Goal: Obtain resource: Obtain resource

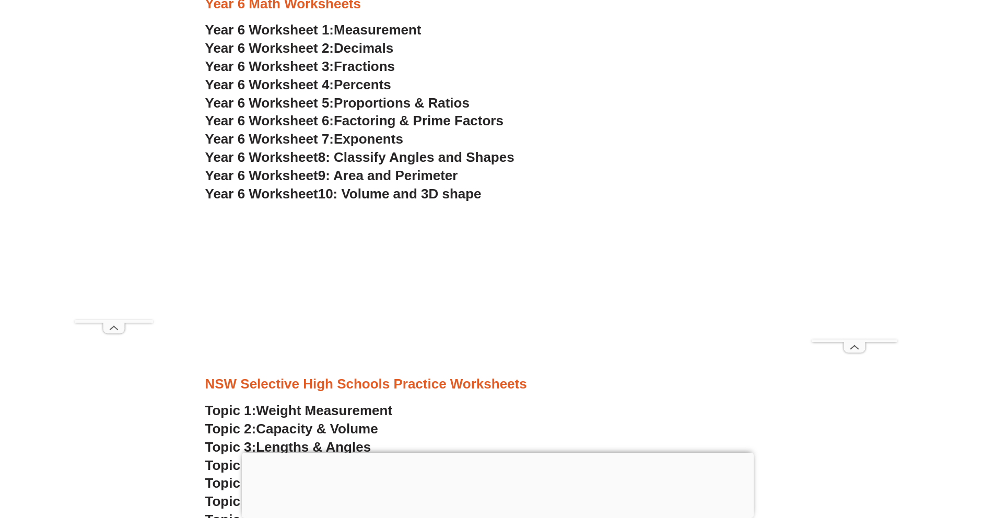
scroll to position [2214, 0]
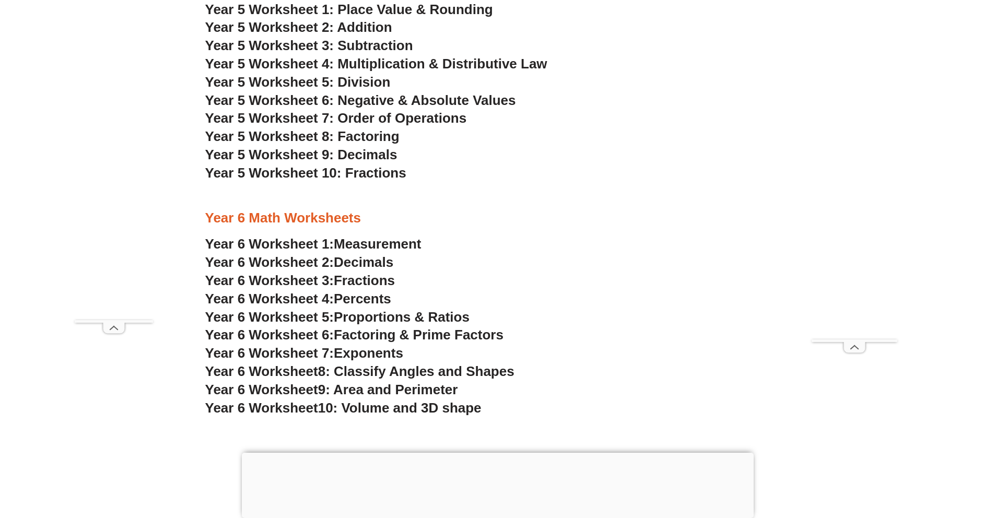
click at [354, 243] on span "Measurement" at bounding box center [378, 244] width 88 height 16
click at [361, 266] on span "Decimals" at bounding box center [364, 262] width 60 height 16
click at [356, 283] on span "Fractions" at bounding box center [364, 281] width 61 height 16
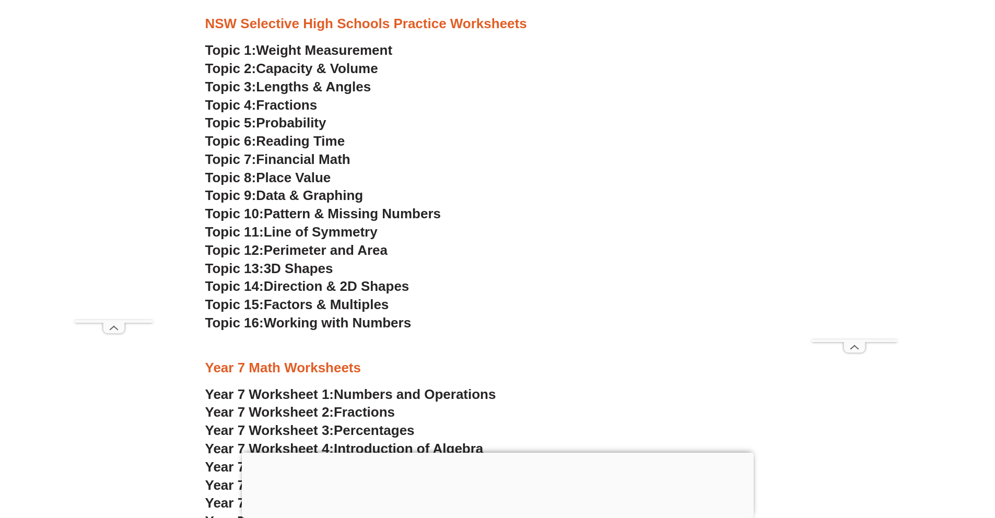
scroll to position [2587, 0]
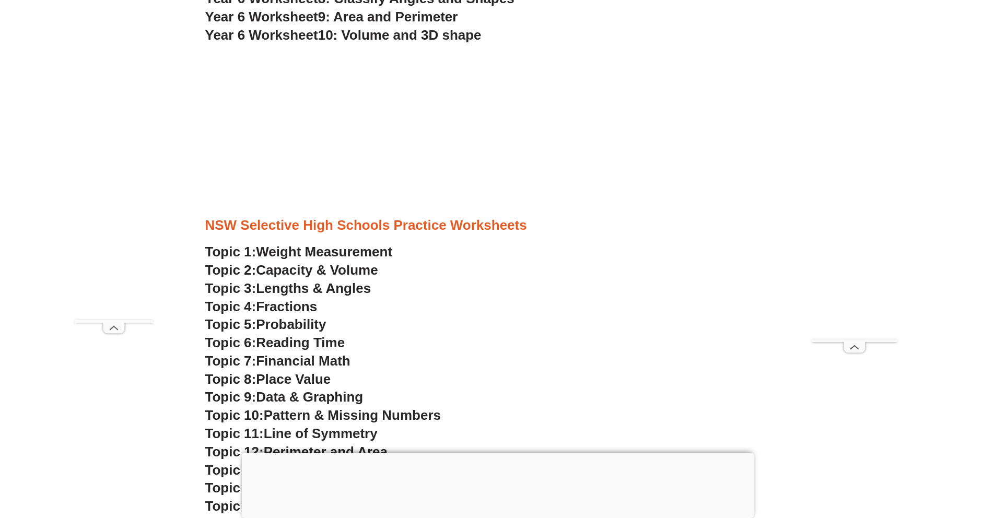
click at [361, 254] on span "Weight Measurement" at bounding box center [324, 252] width 136 height 16
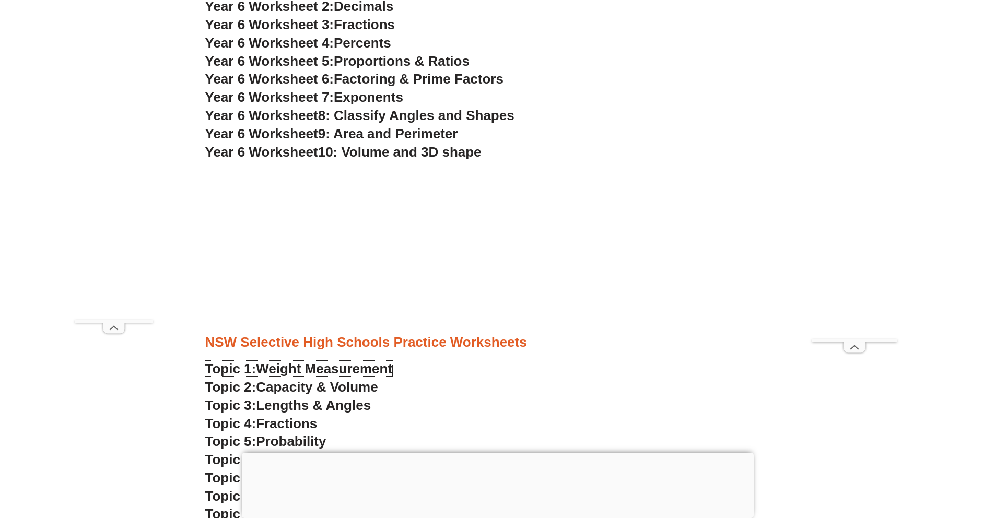
scroll to position [2170, 0]
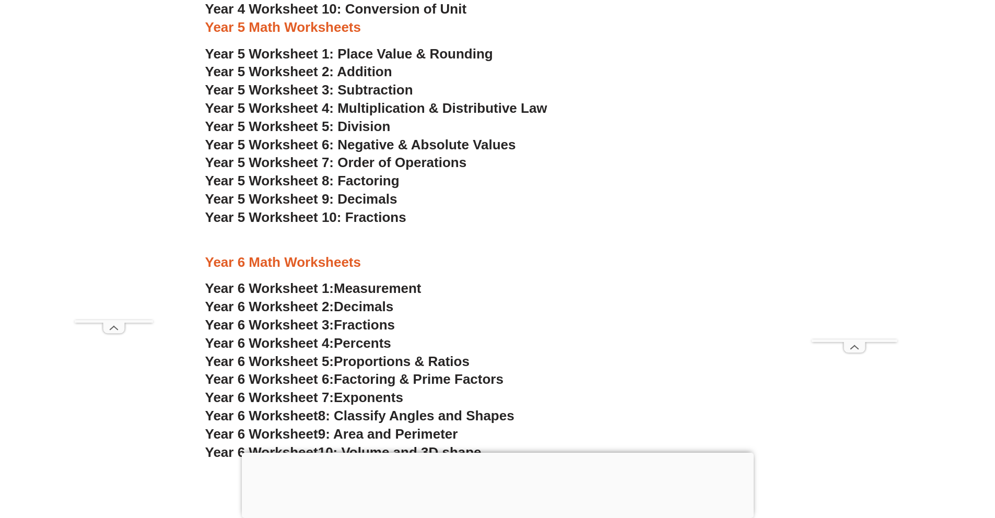
click at [373, 328] on span "Fractions" at bounding box center [364, 325] width 61 height 16
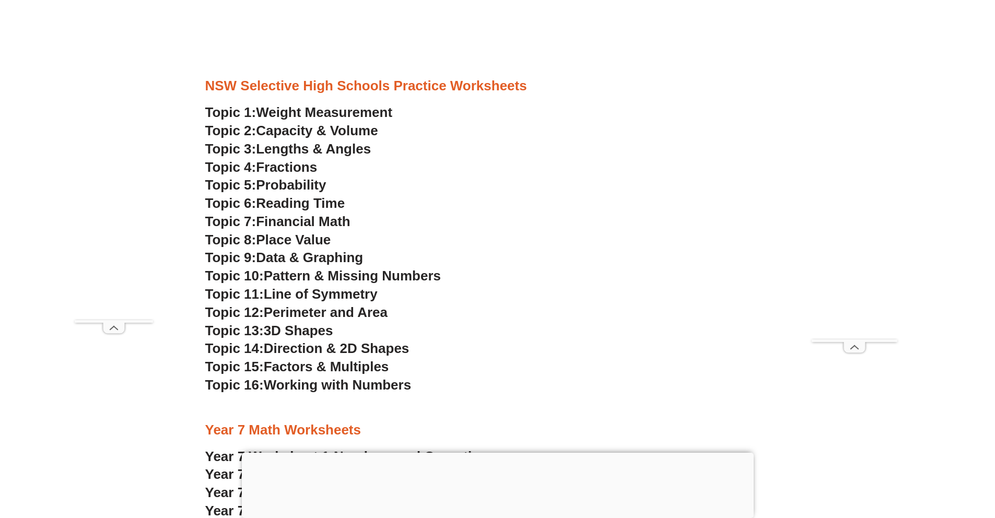
scroll to position [2627, 0]
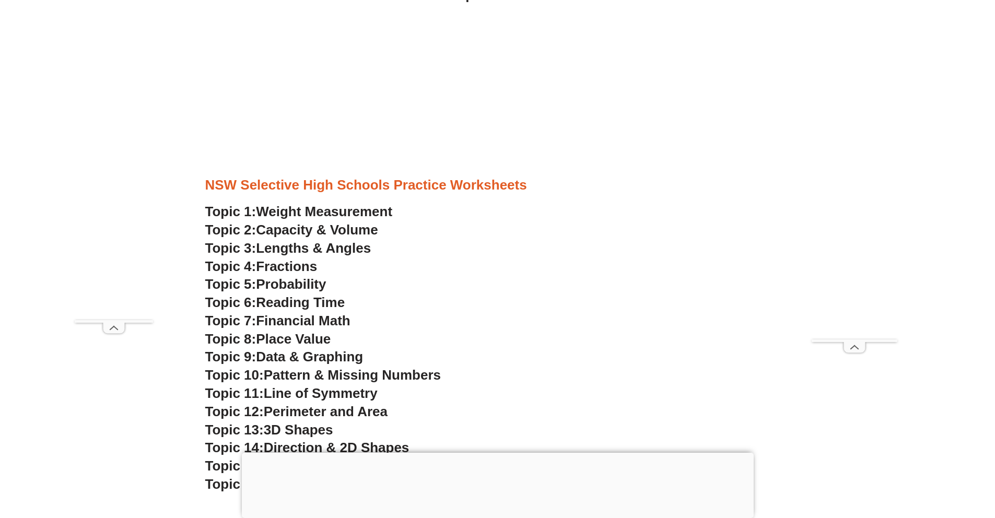
click at [317, 339] on span "Place Value" at bounding box center [293, 339] width 75 height 16
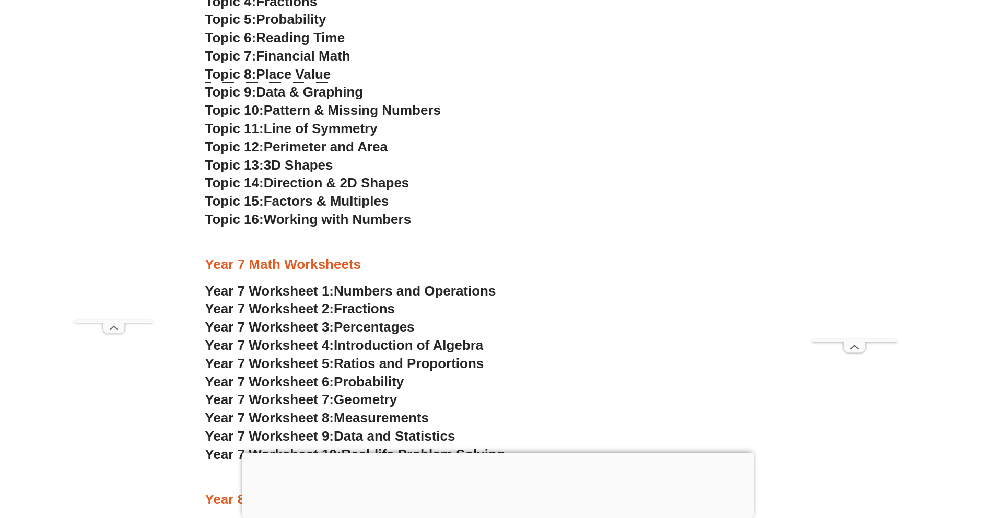
scroll to position [2904, 0]
